Goal: Information Seeking & Learning: Check status

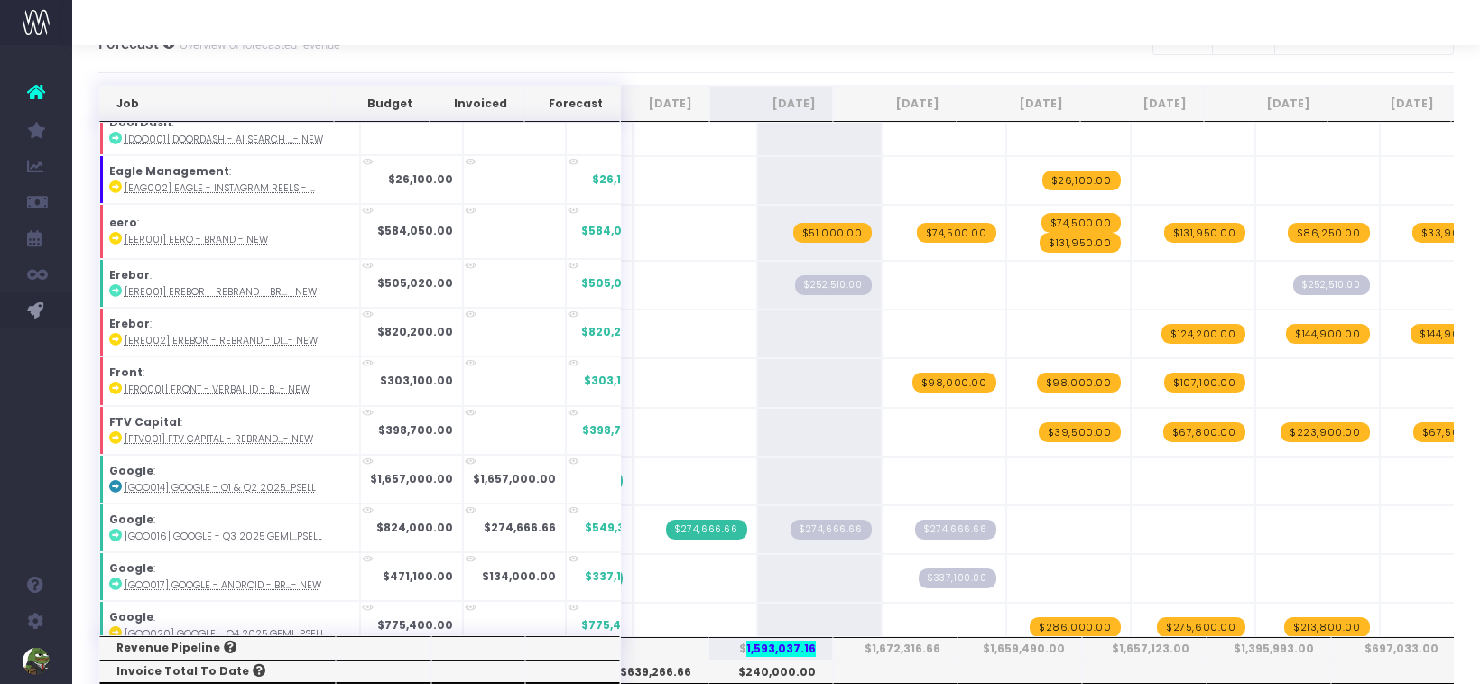
scroll to position [723, 159]
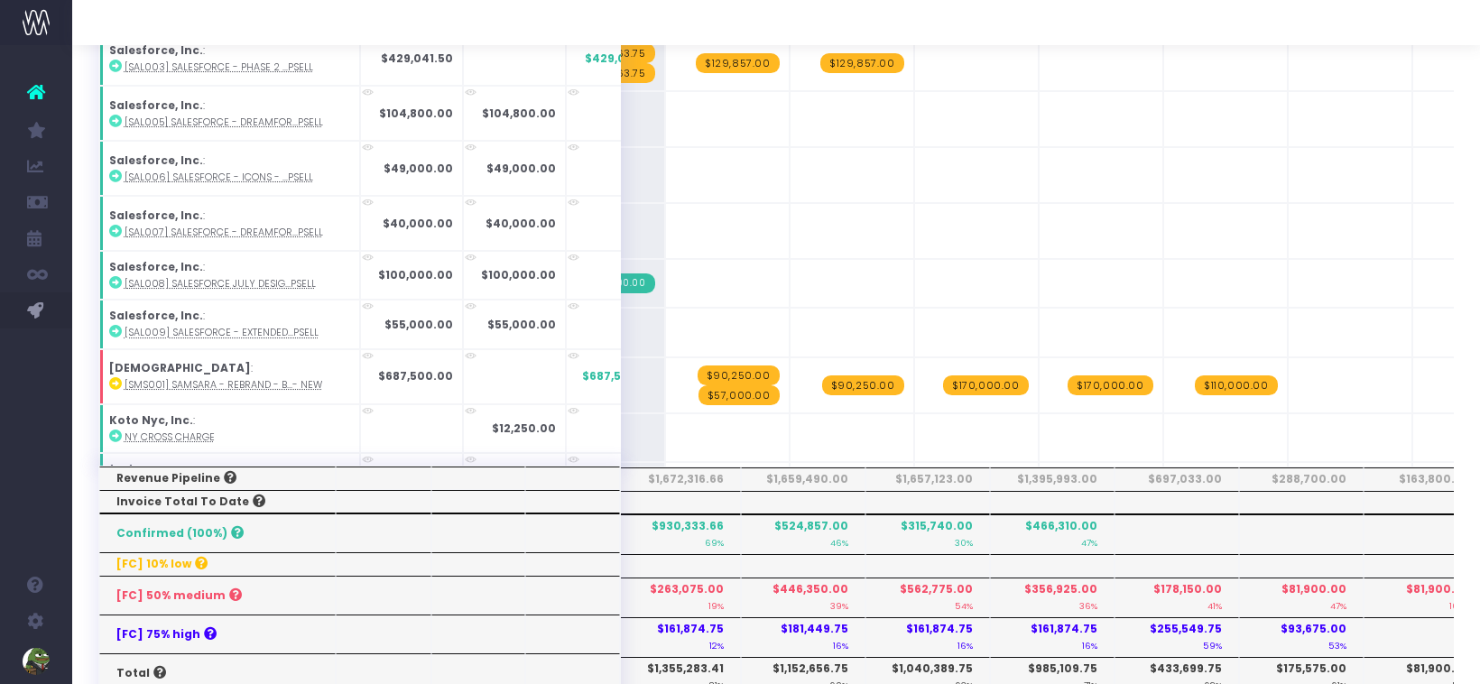
click at [1060, 476] on th "$1,395,993.00" at bounding box center [1052, 478] width 125 height 23
click at [933, 476] on th "$1,657,123.00" at bounding box center [927, 478] width 125 height 23
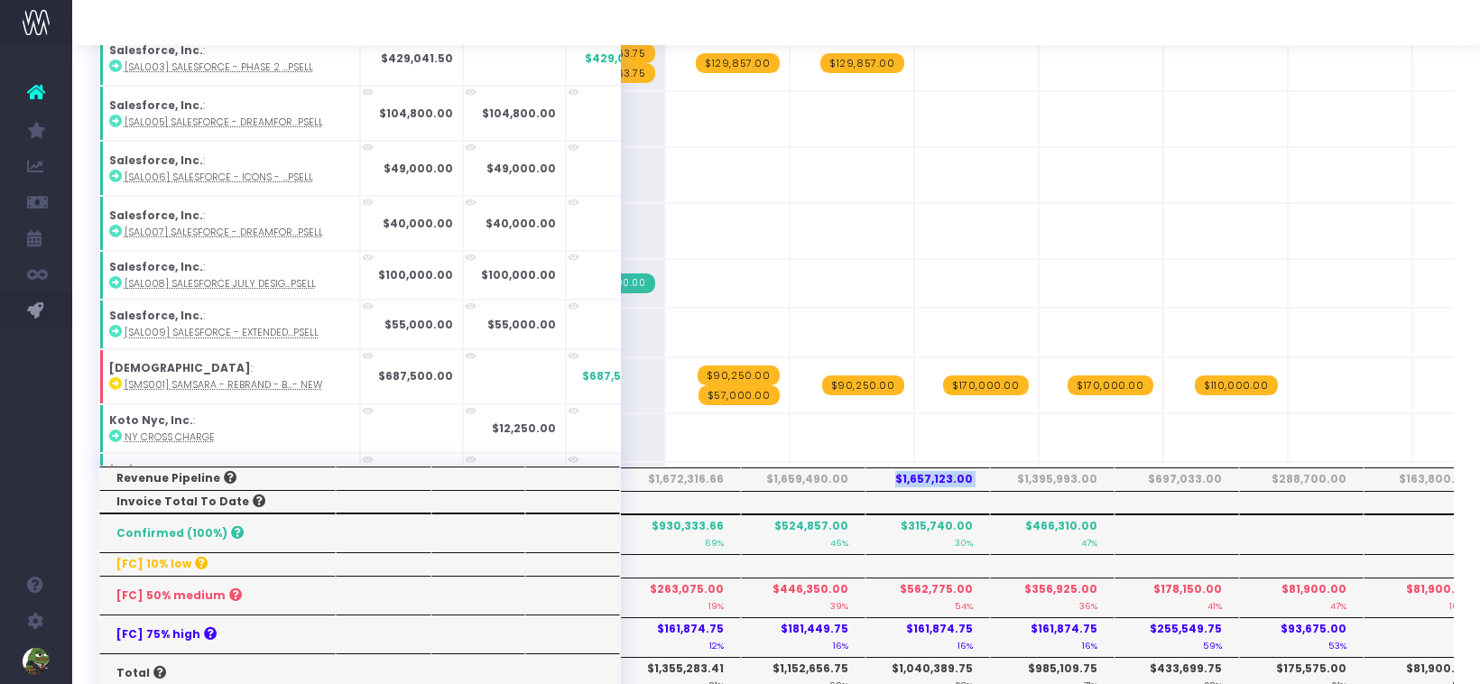
click at [933, 476] on th "$1,657,123.00" at bounding box center [927, 478] width 125 height 23
click at [831, 476] on th "$1,659,490.00" at bounding box center [803, 478] width 125 height 23
